Goal: Task Accomplishment & Management: Complete application form

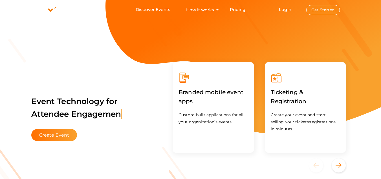
click at [320, 11] on button "Get Started" at bounding box center [323, 10] width 34 height 10
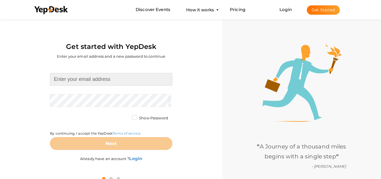
click at [117, 78] on input at bounding box center [111, 79] width 122 height 13
click at [123, 80] on input at bounding box center [111, 79] width 122 height 13
paste input "[EMAIL_ADDRESS][DOMAIN_NAME]"
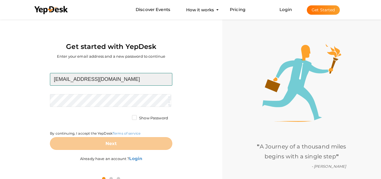
type input "[EMAIL_ADDRESS][DOMAIN_NAME]"
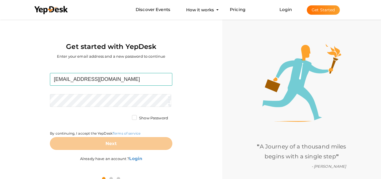
click at [88, 108] on form "darerealestatekuwait@gmail.com Required. Invalid email. Checking You already ha…" at bounding box center [111, 111] width 122 height 77
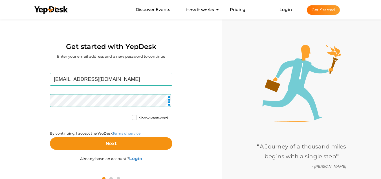
click at [132, 118] on label "Show Password" at bounding box center [150, 118] width 36 height 6
click at [126, 116] on input "Show Password" at bounding box center [126, 116] width 0 height 0
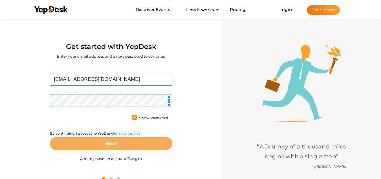
click at [89, 142] on button "Next" at bounding box center [111, 143] width 122 height 13
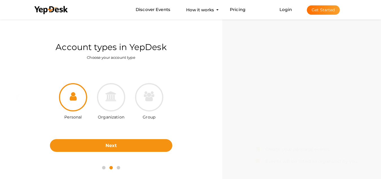
click at [100, 83] on div "Organization" at bounding box center [111, 102] width 38 height 38
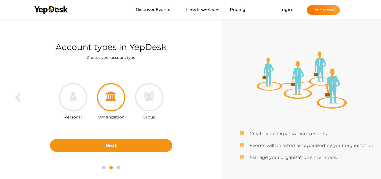
click at [106, 98] on icon at bounding box center [111, 96] width 11 height 10
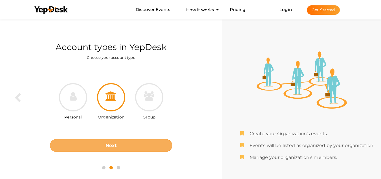
click at [128, 142] on button "Next" at bounding box center [111, 145] width 122 height 13
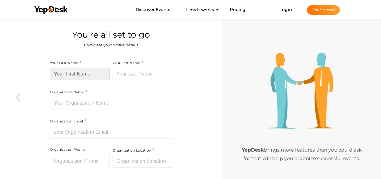
click at [78, 71] on input at bounding box center [80, 73] width 60 height 13
type input "DARE"
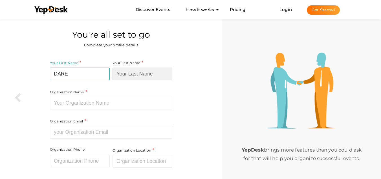
click at [117, 71] on input at bounding box center [143, 73] width 60 height 13
type input "Real Estate"
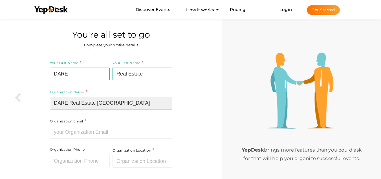
type input "DARE Real Estate Kuwait"
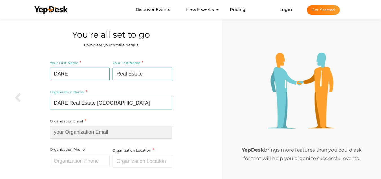
click at [121, 132] on input at bounding box center [111, 132] width 122 height 13
type input "[EMAIL_ADDRESS][DOMAIN_NAME]"
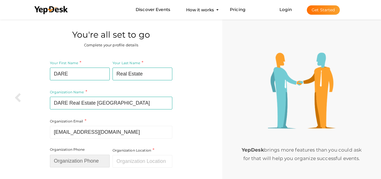
type input "94440614"
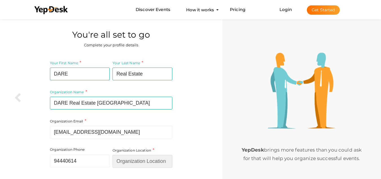
type input "[GEOGRAPHIC_DATA]"
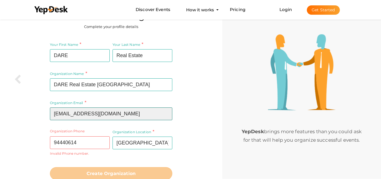
scroll to position [40, 0]
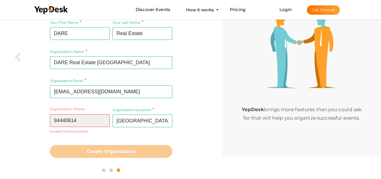
click at [93, 121] on input "94440614" at bounding box center [80, 120] width 60 height 13
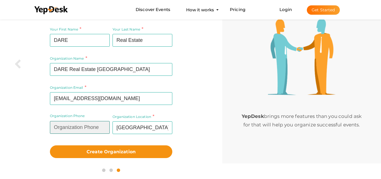
click at [92, 124] on input "text" at bounding box center [80, 127] width 60 height 13
paste input "+965 94440614"
type input "+965 94440614"
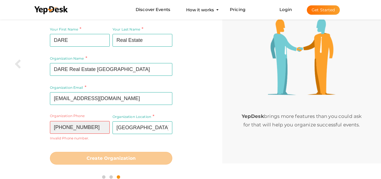
scroll to position [40, 0]
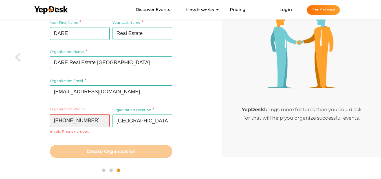
click at [82, 122] on input "+965 94440614" at bounding box center [80, 120] width 60 height 13
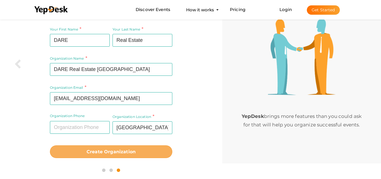
click at [122, 152] on b "Create Organization" at bounding box center [111, 151] width 49 height 5
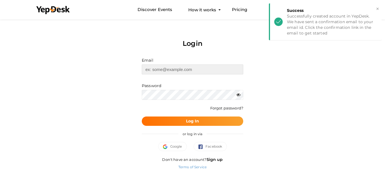
type input "[EMAIL_ADDRESS][DOMAIN_NAME]"
click at [195, 120] on b "Log In" at bounding box center [192, 120] width 13 height 5
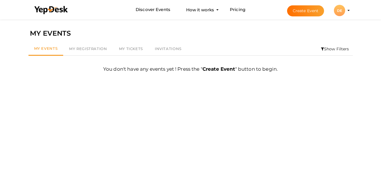
click at [349, 9] on li "Create Event DE DE DARE Real Estate darerealestatekuwait@gmail.com Personal Pro…" at bounding box center [313, 10] width 75 height 20
click at [348, 9] on li "Create Event DE DE DARE Real Estate darerealestatekuwait@gmail.com Personal Pro…" at bounding box center [313, 10] width 75 height 20
click at [98, 48] on span "My Registration" at bounding box center [88, 48] width 38 height 5
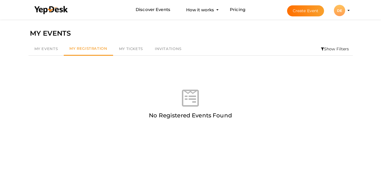
click at [346, 10] on button "DE DE DARE Real Estate darerealestatekuwait@gmail.com Personal Profile My Event…" at bounding box center [339, 11] width 15 height 12
click at [345, 10] on profile-pic "DE" at bounding box center [339, 10] width 11 height 4
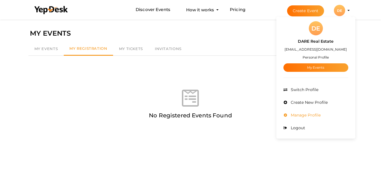
click at [311, 114] on span "Manage Profile" at bounding box center [304, 114] width 31 height 5
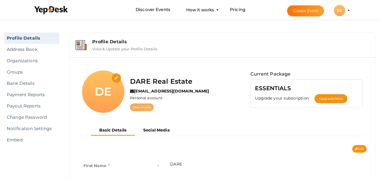
click at [139, 106] on link "View Profile" at bounding box center [142, 107] width 24 height 8
click at [119, 76] on input "file" at bounding box center [117, 78] width 10 height 10
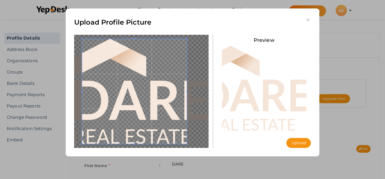
drag, startPoint x: 148, startPoint y: 106, endPoint x: 92, endPoint y: 105, distance: 56.1
click at [92, 105] on span at bounding box center [134, 91] width 105 height 105
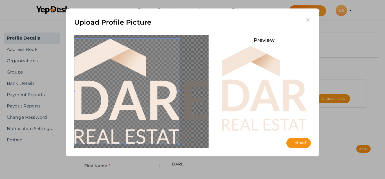
drag, startPoint x: 179, startPoint y: 144, endPoint x: 196, endPoint y: 145, distance: 16.9
click at [201, 146] on div at bounding box center [141, 91] width 135 height 113
drag, startPoint x: 169, startPoint y: 134, endPoint x: 203, endPoint y: 154, distance: 39.0
click at [203, 154] on div "Upload Profile Picture Preview Upload Uploading..." at bounding box center [193, 82] width 254 height 148
click at [309, 20] on icon "button" at bounding box center [308, 20] width 6 height 6
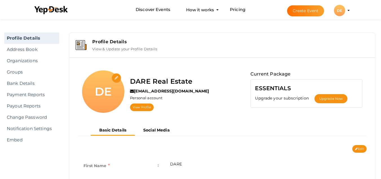
click at [113, 76] on input "file" at bounding box center [117, 78] width 10 height 10
type input "C:\fakepath\Dare Logo 1 - Copy 1.png"
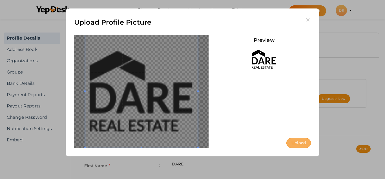
click at [304, 145] on button "Upload" at bounding box center [299, 143] width 25 height 10
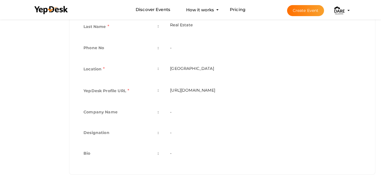
scroll to position [168, 0]
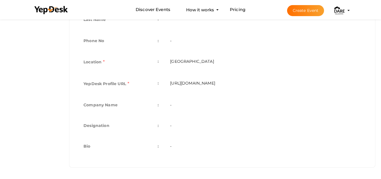
click at [177, 104] on td "-" at bounding box center [265, 105] width 202 height 21
click at [172, 106] on td "-" at bounding box center [265, 105] width 202 height 21
click at [160, 105] on td "Company Name :" at bounding box center [121, 105] width 87 height 21
click at [159, 105] on span ":" at bounding box center [158, 105] width 1 height 8
click at [158, 105] on span ":" at bounding box center [158, 105] width 1 height 8
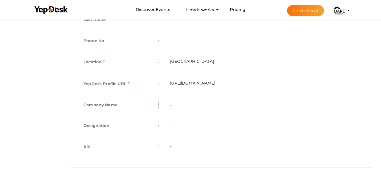
click at [158, 105] on span ":" at bounding box center [158, 105] width 1 height 8
click at [183, 102] on td "-" at bounding box center [265, 105] width 202 height 21
click at [167, 104] on td "-" at bounding box center [265, 105] width 202 height 21
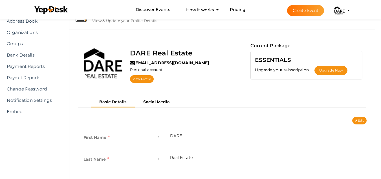
scroll to position [27, 0]
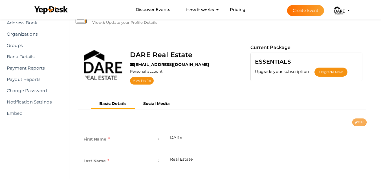
click at [359, 121] on button "Edit" at bounding box center [359, 122] width 14 height 8
type input "DARE"
type input "Real Estate"
type input "[GEOGRAPHIC_DATA]"
type input "dare-real-estate"
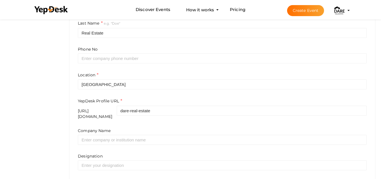
scroll to position [168, 0]
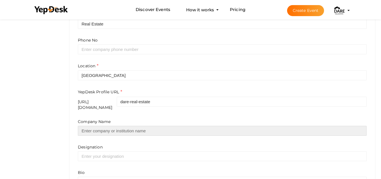
click at [100, 127] on input "text" at bounding box center [222, 131] width 289 height 10
type input "Dare Real Estate"
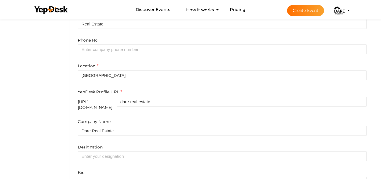
type input "Dare Real Estate"
type input "[GEOGRAPHIC_DATA]"
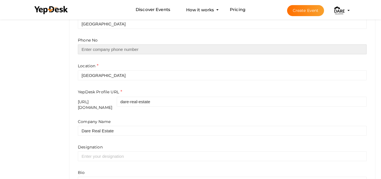
type input "94440614"
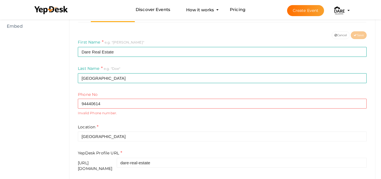
scroll to position [111, 0]
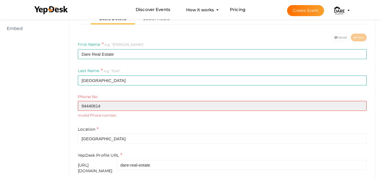
click at [111, 106] on input "94440614" at bounding box center [222, 106] width 289 height 10
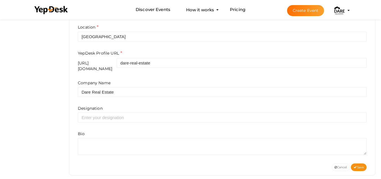
scroll to position [210, 0]
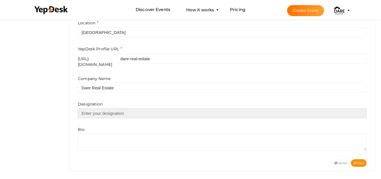
click at [104, 112] on input "text" at bounding box center [222, 113] width 289 height 10
type input "Owner"
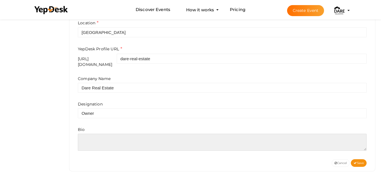
click at [107, 138] on textarea at bounding box center [222, 141] width 289 height 17
paste textarea "Discover Kuwait’s premier property platform, DARE Real Estate. We connect buyer…"
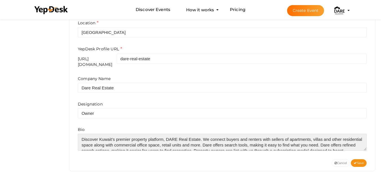
scroll to position [8, 0]
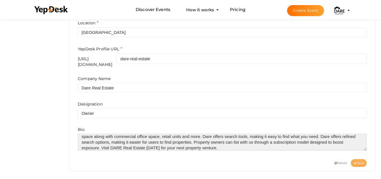
type textarea "Discover Kuwait’s premier property platform, DARE Real Estate. We connect buyer…"
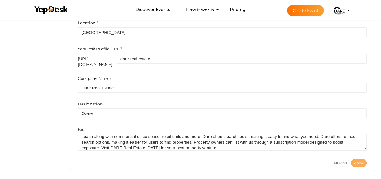
click at [359, 161] on span "Save" at bounding box center [359, 163] width 10 height 4
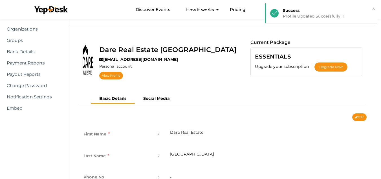
scroll to position [0, 0]
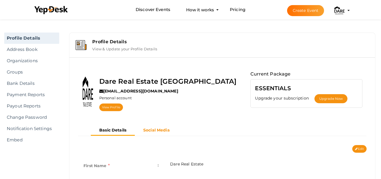
click at [163, 128] on b "Social Media" at bounding box center [156, 129] width 27 height 5
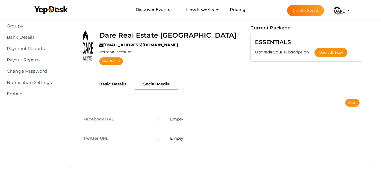
scroll to position [46, 0]
click at [172, 119] on span "Empty" at bounding box center [176, 118] width 13 height 5
click at [351, 102] on button "Edit" at bounding box center [352, 102] width 14 height 8
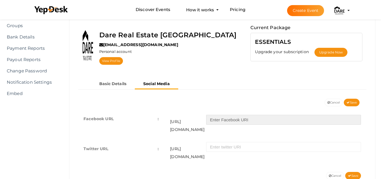
click at [229, 120] on input "text" at bounding box center [283, 120] width 155 height 10
paste input "https://www.facebook.com/profile.php?id=61567786156692"
drag, startPoint x: 268, startPoint y: 119, endPoint x: 189, endPoint y: 121, distance: 78.7
click at [189, 121] on div "https://facebook.com/ https://www.facebook.com/profile.php?id=61567786156692" at bounding box center [265, 122] width 191 height 21
type input "profile.php?id=61567786156692"
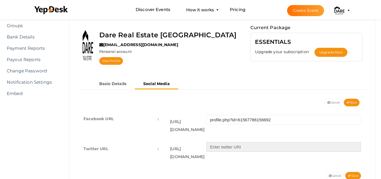
click at [235, 142] on input "text" at bounding box center [283, 147] width 155 height 10
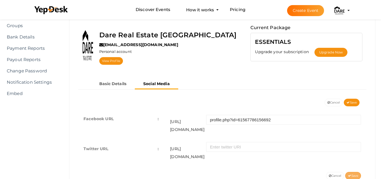
click at [353, 174] on span "Save" at bounding box center [353, 176] width 10 height 4
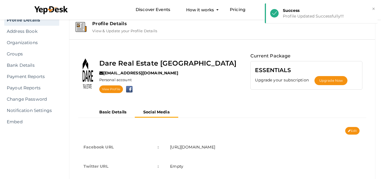
scroll to position [0, 0]
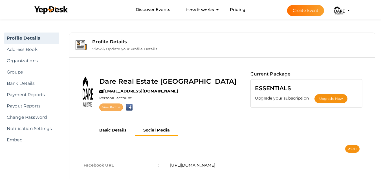
click at [123, 107] on link "View Profile" at bounding box center [111, 107] width 24 height 8
click at [136, 50] on label "View & Update your Profile Details" at bounding box center [124, 47] width 65 height 7
click at [110, 41] on div "Profile Details" at bounding box center [230, 41] width 277 height 5
click at [132, 98] on label "Personal account" at bounding box center [115, 97] width 32 height 5
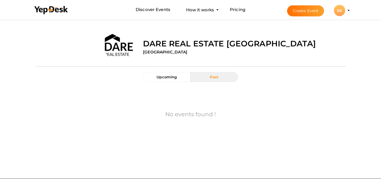
click at [307, 9] on button "Create Event" at bounding box center [305, 10] width 37 height 11
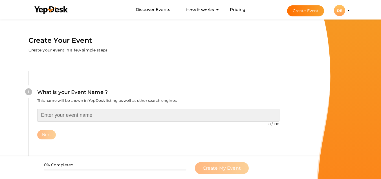
click at [79, 111] on input "text" at bounding box center [158, 115] width 242 height 13
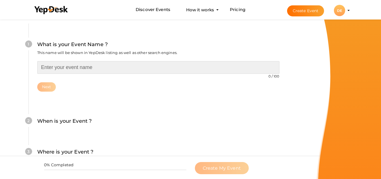
scroll to position [28, 0]
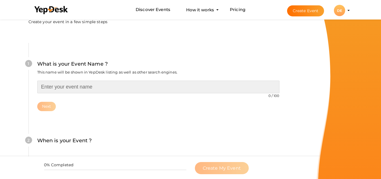
click at [113, 88] on input "text" at bounding box center [158, 86] width 242 height 13
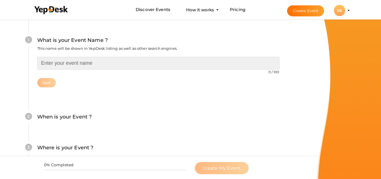
scroll to position [56, 0]
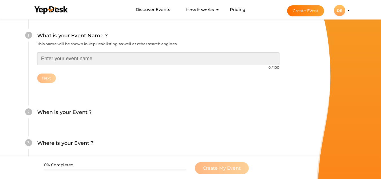
click at [96, 61] on input "text" at bounding box center [158, 58] width 242 height 13
type input "DARE Real Estate [GEOGRAPHIC_DATA]"
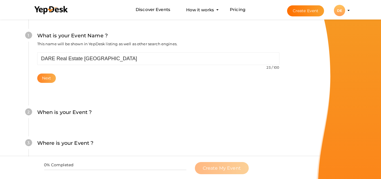
click at [41, 76] on button "Next" at bounding box center [46, 77] width 19 height 9
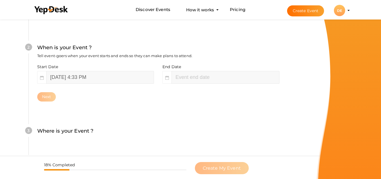
scroll to position [130, 0]
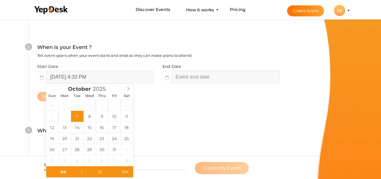
type input "06"
type input "33"
click at [186, 78] on input "October 7, 2025 6:33 PM" at bounding box center [226, 77] width 108 height 13
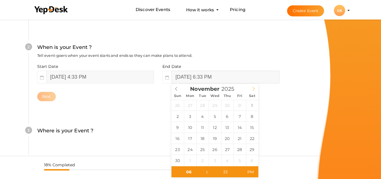
click at [254, 89] on icon at bounding box center [254, 89] width 4 height 4
type input "December 31, 2025 6:33 PM"
click at [288, 126] on div "What is your Event Name ? This name will be shown in YepDesk listing as well as…" at bounding box center [158, 90] width 293 height 333
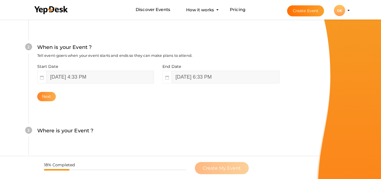
drag, startPoint x: 48, startPoint y: 97, endPoint x: 62, endPoint y: 97, distance: 13.5
click at [48, 97] on button "Next" at bounding box center [46, 96] width 19 height 9
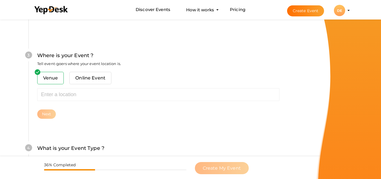
scroll to position [221, 0]
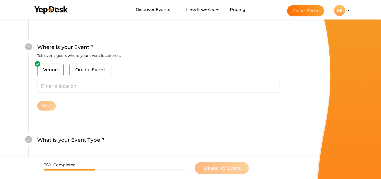
click at [83, 73] on span "Online Event" at bounding box center [90, 69] width 42 height 12
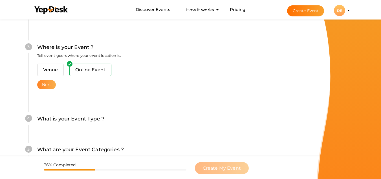
click at [49, 87] on button "Next" at bounding box center [46, 84] width 19 height 9
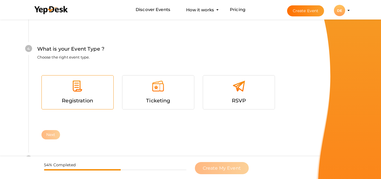
scroll to position [301, 0]
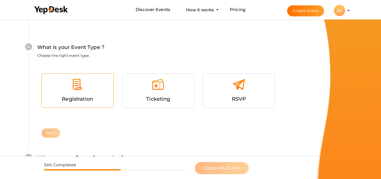
click at [104, 100] on div "Registration" at bounding box center [77, 99] width 63 height 8
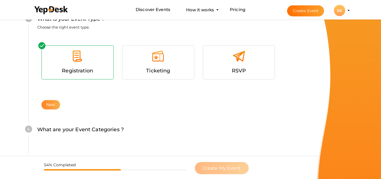
click at [57, 106] on button "Next" at bounding box center [50, 104] width 19 height 9
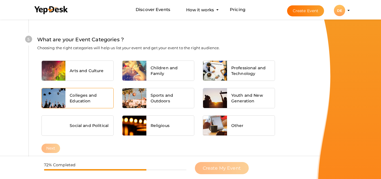
scroll to position [420, 0]
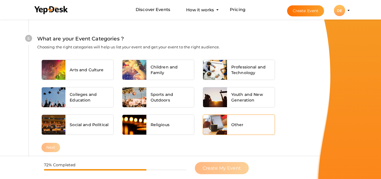
click at [243, 123] on span "Other" at bounding box center [237, 125] width 12 height 6
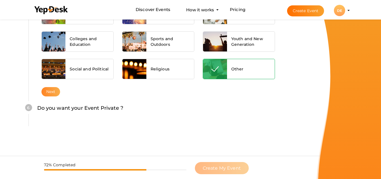
click at [53, 91] on button "Next" at bounding box center [50, 91] width 19 height 9
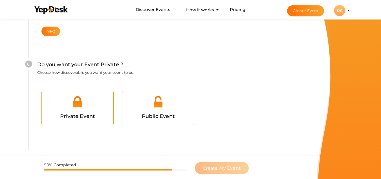
scroll to position [545, 0]
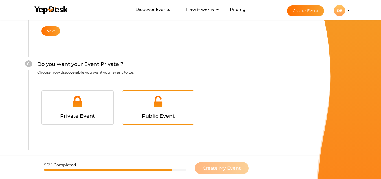
click at [148, 114] on span "Public Event" at bounding box center [158, 116] width 33 height 6
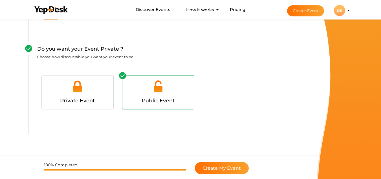
scroll to position [568, 0]
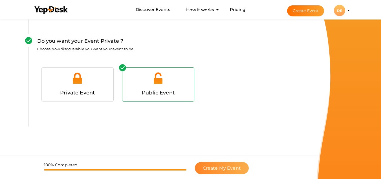
click at [218, 165] on span "Create My Event" at bounding box center [222, 167] width 38 height 5
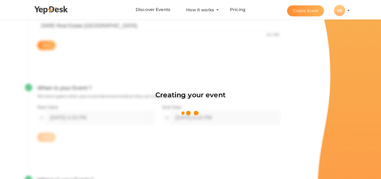
scroll to position [85, 0]
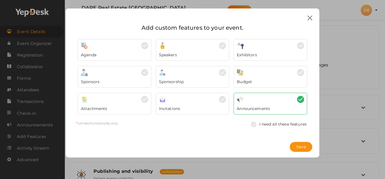
click at [184, 107] on div "Invitations" at bounding box center [192, 107] width 67 height 8
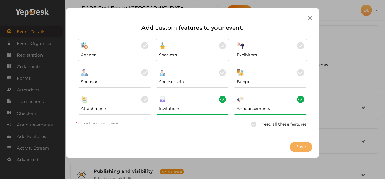
click at [297, 148] on span "Save" at bounding box center [302, 147] width 10 height 6
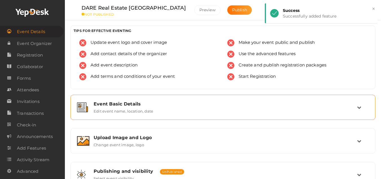
click at [163, 103] on div "Event Basic Details" at bounding box center [226, 103] width 264 height 5
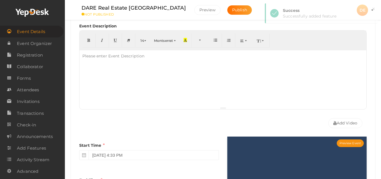
scroll to position [141, 0]
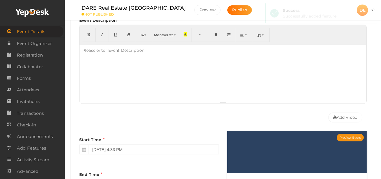
click at [124, 79] on div at bounding box center [223, 73] width 287 height 56
paste div
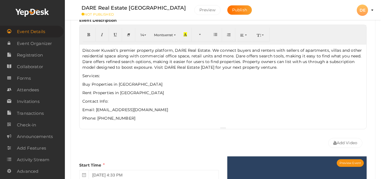
click at [90, 76] on p "Services:" at bounding box center [222, 76] width 281 height 6
click at [96, 101] on p "Contact Info:" at bounding box center [222, 101] width 281 height 6
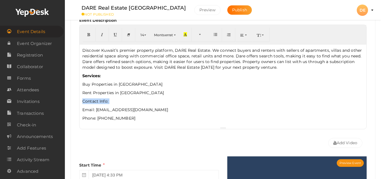
click at [96, 101] on p "Contact Info:" at bounding box center [222, 101] width 281 height 6
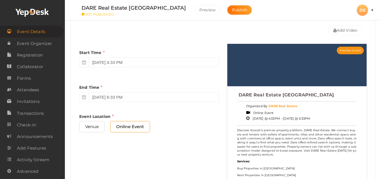
scroll to position [254, 0]
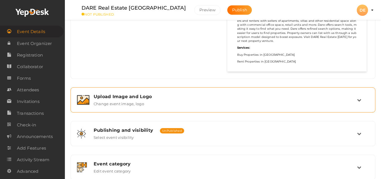
click at [154, 98] on div "Upload Image and Logo" at bounding box center [226, 96] width 264 height 5
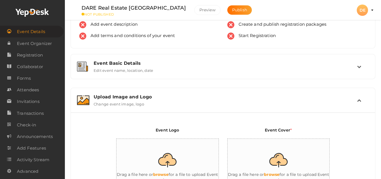
scroll to position [0, 0]
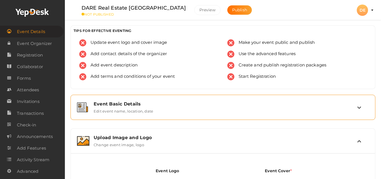
click at [139, 107] on label "Edit event name, location, date" at bounding box center [124, 109] width 60 height 7
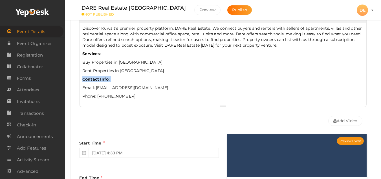
scroll to position [226, 0]
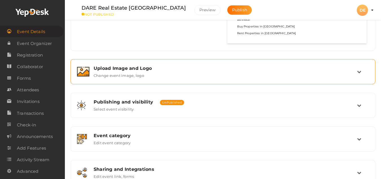
click at [136, 76] on label "Change event image, logo" at bounding box center [119, 74] width 51 height 7
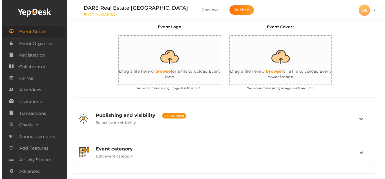
scroll to position [119, 0]
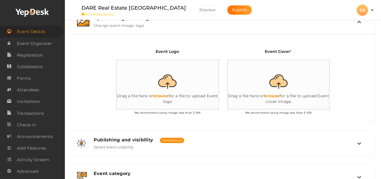
click at [168, 83] on input "file" at bounding box center [173, 84] width 113 height 49
type input "C:\fakepath\Dare Logo 1 - Copy 1.png"
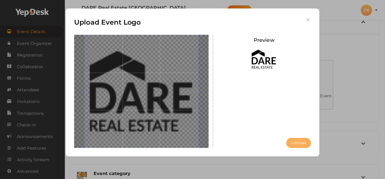
click at [302, 142] on button "Upload" at bounding box center [299, 143] width 25 height 10
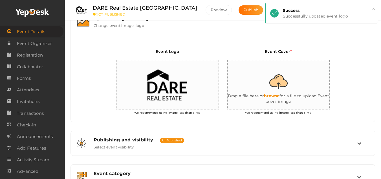
click at [281, 89] on input "file" at bounding box center [284, 84] width 113 height 49
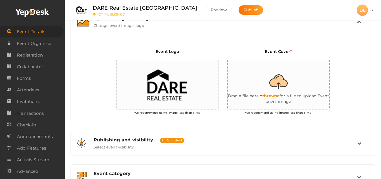
type input "C:\fakepath\dare home page.png"
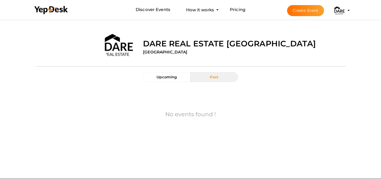
click at [341, 12] on img at bounding box center [339, 10] width 11 height 11
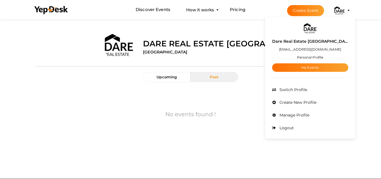
click at [320, 58] on small "Personal Profile" at bounding box center [310, 57] width 26 height 4
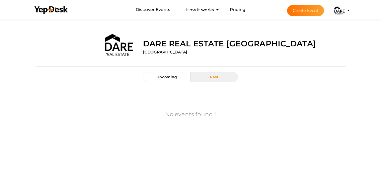
click at [345, 8] on img at bounding box center [339, 10] width 11 height 11
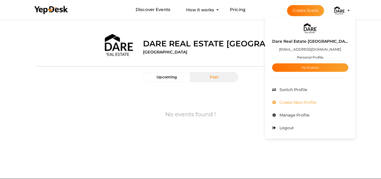
click at [317, 100] on span "Create New Profile" at bounding box center [297, 102] width 38 height 5
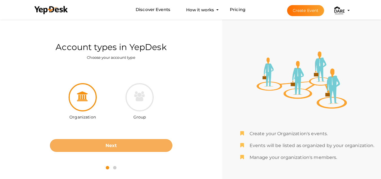
click at [111, 141] on button "Next" at bounding box center [111, 145] width 122 height 13
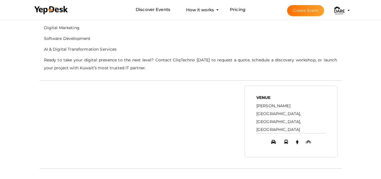
scroll to position [226, 0]
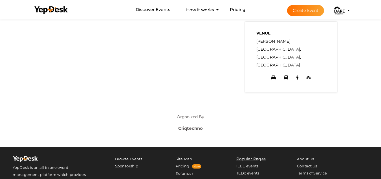
click at [283, 49] on label "[PERSON_NAME][GEOGRAPHIC_DATA], [GEOGRAPHIC_DATA], [GEOGRAPHIC_DATA]" at bounding box center [291, 53] width 70 height 32
click at [277, 47] on label "[PERSON_NAME][GEOGRAPHIC_DATA], [GEOGRAPHIC_DATA], [GEOGRAPHIC_DATA]" at bounding box center [291, 53] width 70 height 32
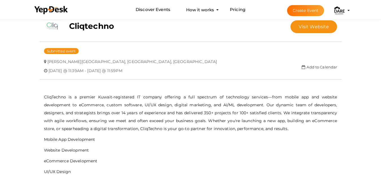
scroll to position [0, 0]
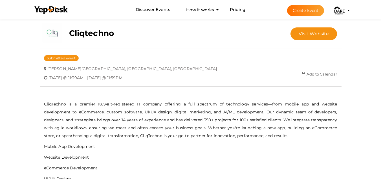
click at [338, 10] on img at bounding box center [339, 10] width 11 height 11
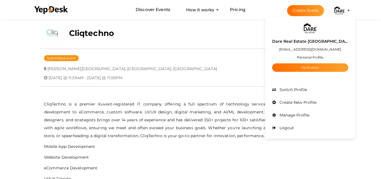
click at [323, 41] on label "Dare Real Estate [GEOGRAPHIC_DATA]" at bounding box center [310, 41] width 76 height 6
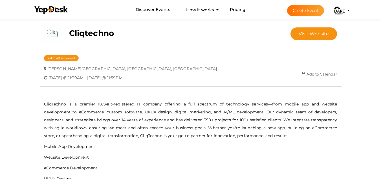
click at [338, 12] on img at bounding box center [339, 10] width 11 height 11
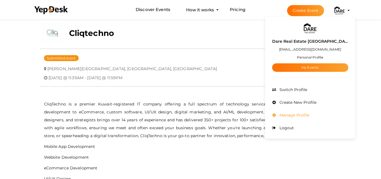
click at [310, 114] on span "Manage Profile" at bounding box center [293, 114] width 31 height 5
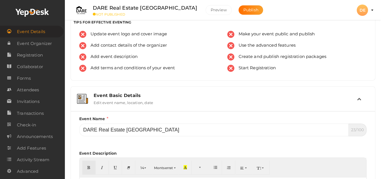
scroll to position [6, 0]
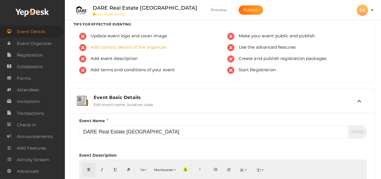
click at [134, 48] on span "Add contact details of the organizer" at bounding box center [126, 47] width 81 height 7
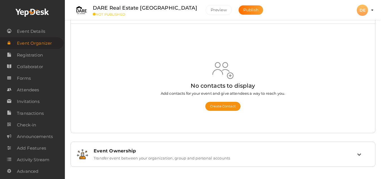
scroll to position [29, 0]
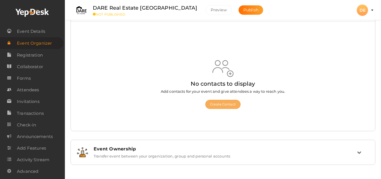
click at [214, 104] on button "Create Contact" at bounding box center [222, 104] width 35 height 9
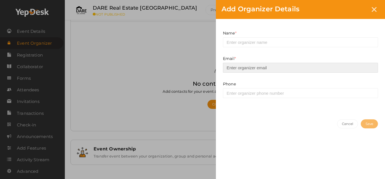
drag, startPoint x: 240, startPoint y: 66, endPoint x: 237, endPoint y: 75, distance: 9.5
click at [240, 66] on input "email" at bounding box center [300, 68] width 155 height 10
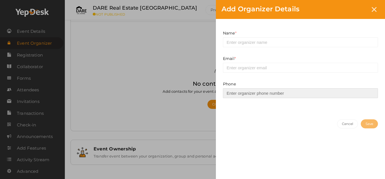
click at [236, 91] on input at bounding box center [300, 93] width 155 height 10
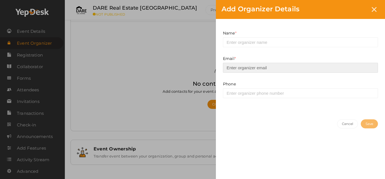
drag, startPoint x: 239, startPoint y: 71, endPoint x: 238, endPoint y: 64, distance: 6.6
click at [239, 71] on input "email" at bounding box center [300, 68] width 155 height 10
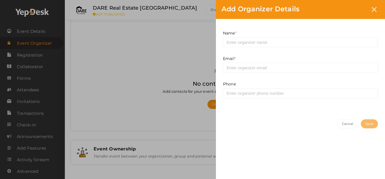
click at [237, 48] on div "Name * This field is Required." at bounding box center [301, 42] width 164 height 25
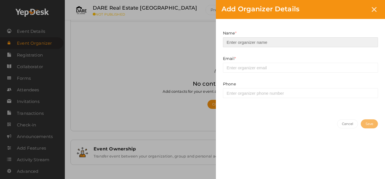
click at [238, 42] on input at bounding box center [300, 42] width 155 height 10
type input "Dare Real Estate [GEOGRAPHIC_DATA]"
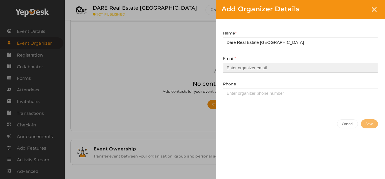
type input "[EMAIL_ADDRESS][DOMAIN_NAME]"
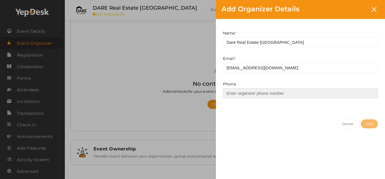
type input "94440614"
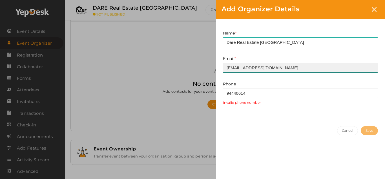
click at [258, 71] on input "[EMAIL_ADDRESS][DOMAIN_NAME]" at bounding box center [300, 68] width 155 height 10
type input "darekuwait@gmail.com"
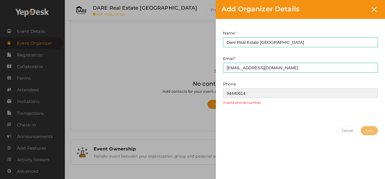
click at [254, 91] on input "94440614" at bounding box center [300, 93] width 155 height 10
type input "+965 94440614"
click at [245, 93] on input "+965 94440614" at bounding box center [300, 93] width 155 height 10
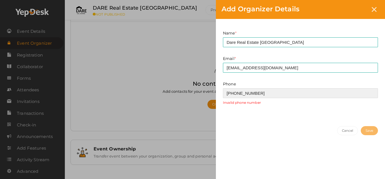
click at [245, 93] on input "+965 94440614" at bounding box center [300, 93] width 155 height 10
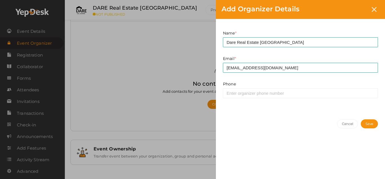
click at [362, 123] on button "Save" at bounding box center [369, 123] width 17 height 9
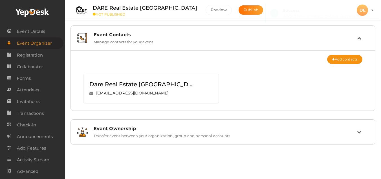
scroll to position [0, 0]
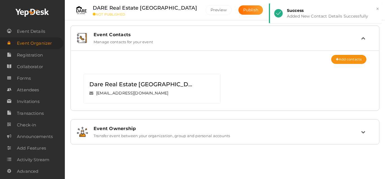
click at [146, 131] on label "Transfer event between your organization, group and personal accounts" at bounding box center [162, 134] width 137 height 7
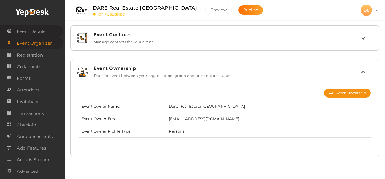
click at [25, 31] on span "Event Details" at bounding box center [31, 31] width 28 height 11
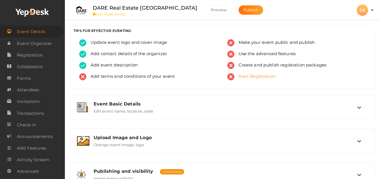
click at [251, 74] on span "Start Registration" at bounding box center [255, 76] width 42 height 7
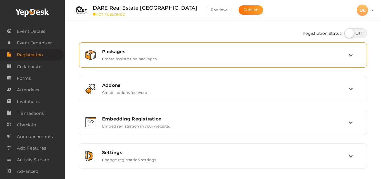
click at [189, 56] on div "Packages Create registration packages" at bounding box center [223, 55] width 251 height 12
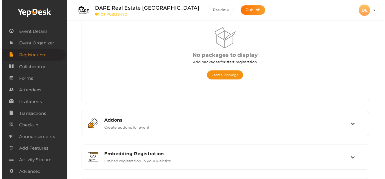
scroll to position [56, 0]
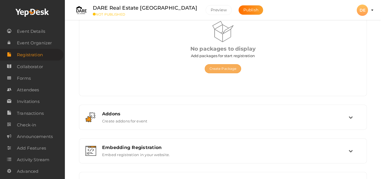
click at [221, 68] on button "Create Package" at bounding box center [223, 68] width 37 height 9
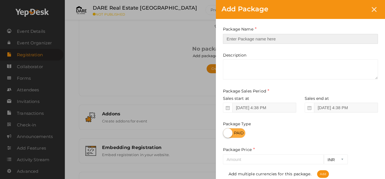
drag, startPoint x: 236, startPoint y: 39, endPoint x: 238, endPoint y: 50, distance: 11.7
click at [236, 39] on input "text" at bounding box center [300, 39] width 155 height 10
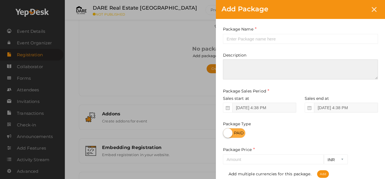
click at [237, 66] on textarea at bounding box center [300, 69] width 155 height 20
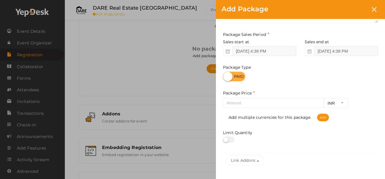
click at [232, 73] on label at bounding box center [234, 76] width 23 height 10
click at [227, 73] on input "checkbox" at bounding box center [225, 75] width 4 height 4
checkbox input "true"
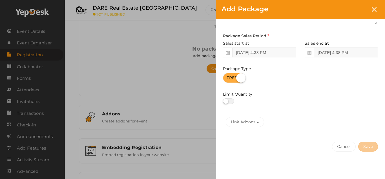
click at [233, 100] on label at bounding box center [228, 101] width 11 height 6
click at [227, 100] on input "checkbox" at bounding box center [225, 101] width 4 height 4
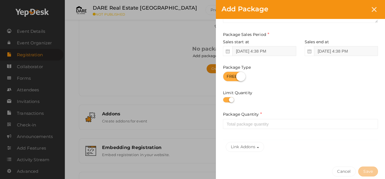
click at [233, 100] on label at bounding box center [228, 100] width 11 height 6
click at [227, 100] on input "checkbox" at bounding box center [225, 100] width 4 height 4
checkbox input "false"
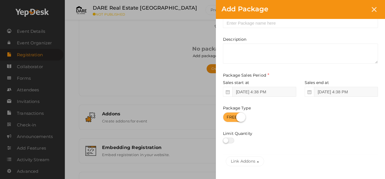
scroll to position [0, 0]
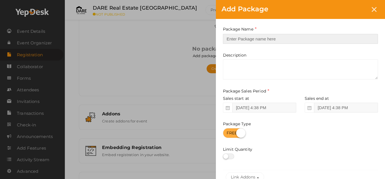
click at [239, 43] on input "text" at bounding box center [300, 39] width 155 height 10
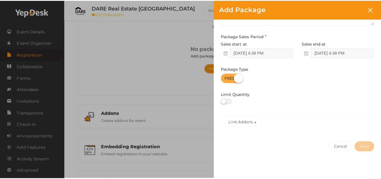
scroll to position [55, 0]
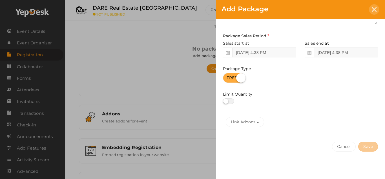
click at [377, 9] on div at bounding box center [374, 9] width 10 height 10
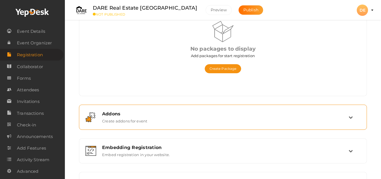
click at [142, 123] on div "Addons Create addons for event" at bounding box center [223, 116] width 282 height 19
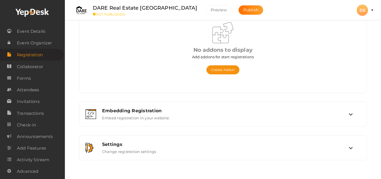
scroll to position [103, 0]
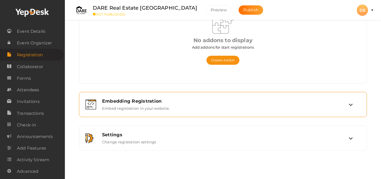
click at [143, 109] on label "Embed registration in your website." at bounding box center [136, 107] width 68 height 7
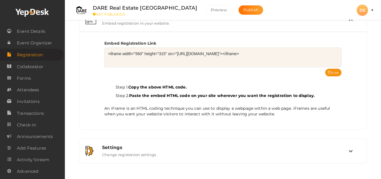
scroll to position [115, 0]
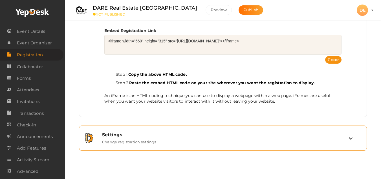
click at [141, 139] on label "Change registration settings" at bounding box center [129, 140] width 54 height 7
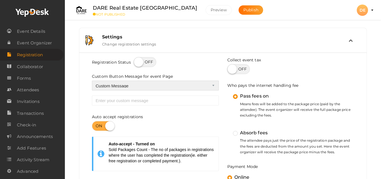
click at [148, 87] on select "Registration Halted Coming Soon Registration Postponed Custom Message" at bounding box center [155, 85] width 127 height 10
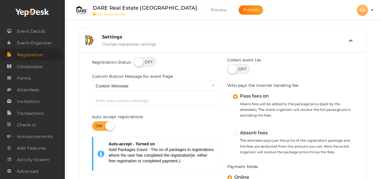
click at [182, 70] on div "Registration Status Custom Button Message for event Page Registration Halted Co…" at bounding box center [155, 171] width 135 height 229
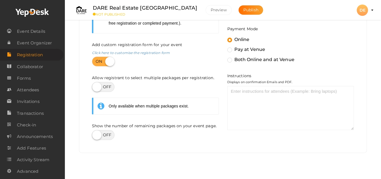
scroll to position [255, 0]
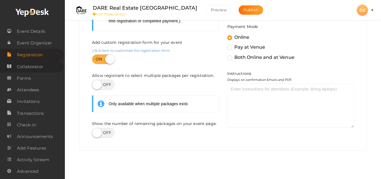
click at [30, 67] on span "Collaborator" at bounding box center [30, 66] width 26 height 11
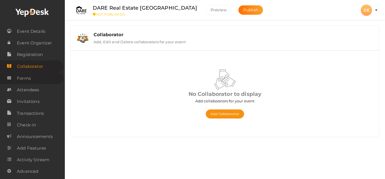
click at [27, 78] on span "Forms" at bounding box center [24, 78] width 14 height 11
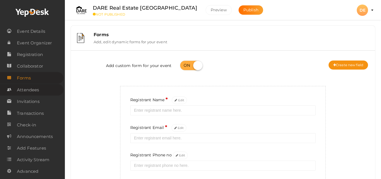
click at [30, 89] on span "Attendees" at bounding box center [28, 89] width 22 height 11
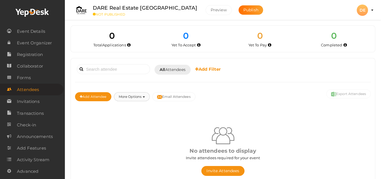
click at [127, 98] on button "More Options" at bounding box center [132, 96] width 36 height 9
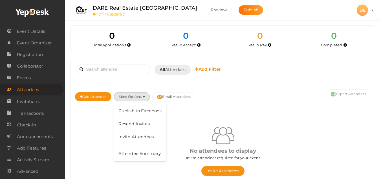
click at [175, 108] on div "No attendees to display Invite attendees required for your event Invite Attende…" at bounding box center [223, 150] width 296 height 86
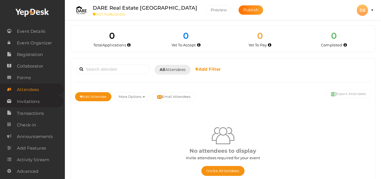
click at [35, 102] on span "Invitations" at bounding box center [28, 101] width 23 height 11
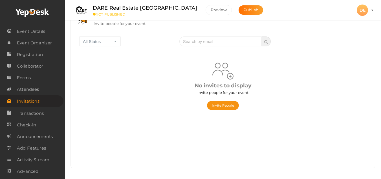
scroll to position [70, 0]
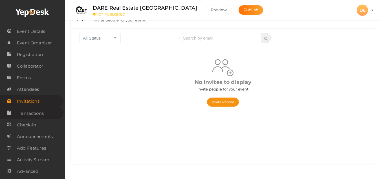
click at [23, 114] on span "Transactions" at bounding box center [30, 112] width 27 height 11
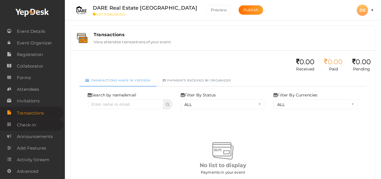
scroll to position [4, 0]
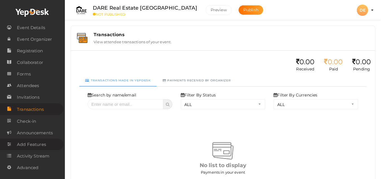
click at [28, 147] on span "Add Features" at bounding box center [31, 144] width 29 height 11
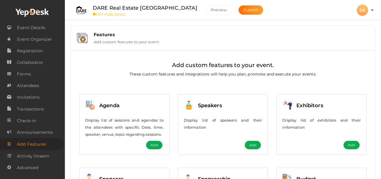
click at [118, 43] on label "Add custom features to your event." at bounding box center [127, 40] width 66 height 7
click at [28, 156] on span "Activity Stream" at bounding box center [33, 155] width 32 height 11
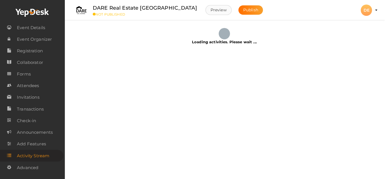
click at [206, 12] on button "Preview" at bounding box center [219, 10] width 26 height 10
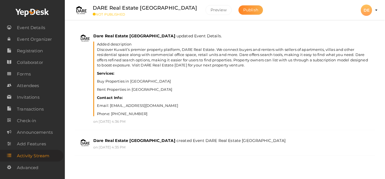
click at [243, 10] on span "Publish" at bounding box center [250, 9] width 15 height 5
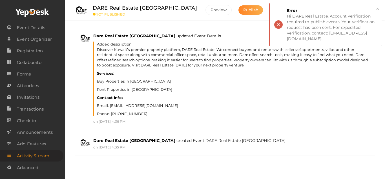
click at [239, 5] on button "Publish" at bounding box center [251, 9] width 25 height 9
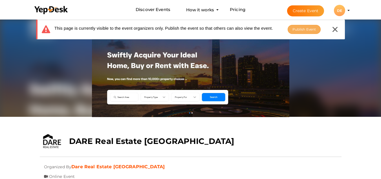
click at [311, 28] on span "Publish Event" at bounding box center [305, 29] width 24 height 4
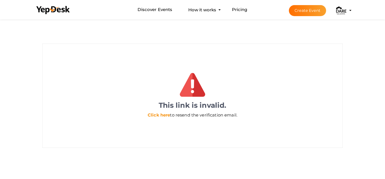
click at [163, 115] on link "Click here" at bounding box center [159, 114] width 22 height 5
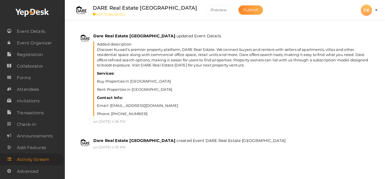
click at [243, 9] on span "Publish" at bounding box center [250, 9] width 15 height 5
click at [41, 34] on span "Event Details" at bounding box center [31, 31] width 28 height 11
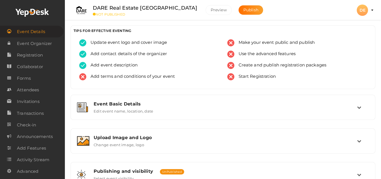
click at [214, 3] on li "DARE Real Estate Kuwait NOT PUBLISHED Preview Publish" at bounding box center [171, 10] width 198 height 20
click at [239, 7] on button "Publish" at bounding box center [251, 9] width 25 height 9
click at [243, 9] on span "Publish" at bounding box center [250, 9] width 15 height 5
click at [243, 11] on span "Publish" at bounding box center [250, 9] width 15 height 5
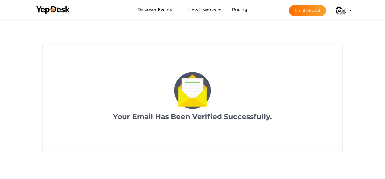
click at [339, 12] on img at bounding box center [341, 10] width 11 height 11
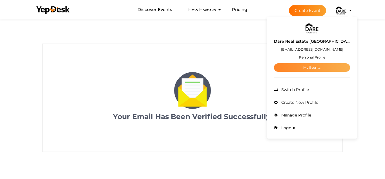
click at [314, 65] on link "My Events" at bounding box center [312, 67] width 76 height 8
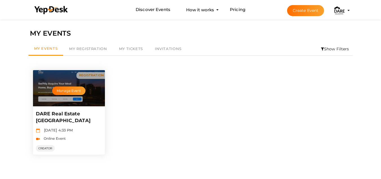
click at [64, 114] on p "DARE Real Estate [GEOGRAPHIC_DATA]" at bounding box center [68, 117] width 65 height 14
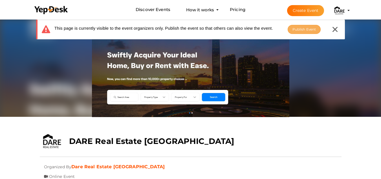
click at [304, 27] on span "Publish Event" at bounding box center [305, 29] width 24 height 4
click at [308, 29] on span "Publish Event" at bounding box center [305, 29] width 24 height 4
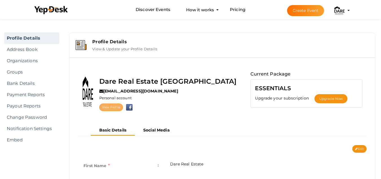
click at [123, 108] on link "View Profile" at bounding box center [111, 107] width 24 height 8
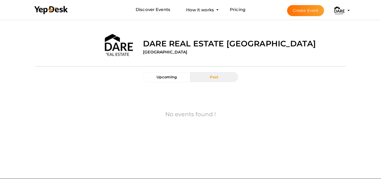
click at [169, 70] on div at bounding box center [191, 66] width 310 height 12
click at [168, 74] on button "Upcoming" at bounding box center [166, 77] width 47 height 10
click at [333, 12] on button "Dare Real Estate [GEOGRAPHIC_DATA] [EMAIL_ADDRESS][DOMAIN_NAME] Personal Profil…" at bounding box center [339, 11] width 15 height 12
click at [339, 14] on img at bounding box center [339, 10] width 11 height 11
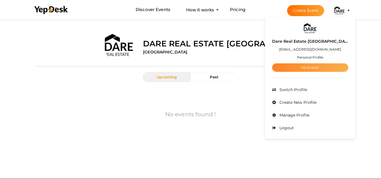
click at [320, 65] on link "My Events" at bounding box center [310, 67] width 76 height 8
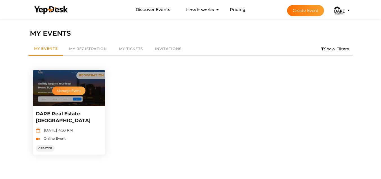
click at [74, 93] on button "Manage Event" at bounding box center [68, 90] width 33 height 8
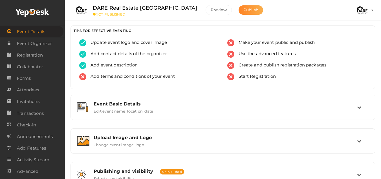
click at [243, 9] on span "Publish" at bounding box center [250, 9] width 15 height 5
click at [243, 10] on span "Publish" at bounding box center [250, 9] width 15 height 5
click at [206, 12] on button "Preview" at bounding box center [219, 10] width 26 height 10
